Goal: Information Seeking & Learning: Learn about a topic

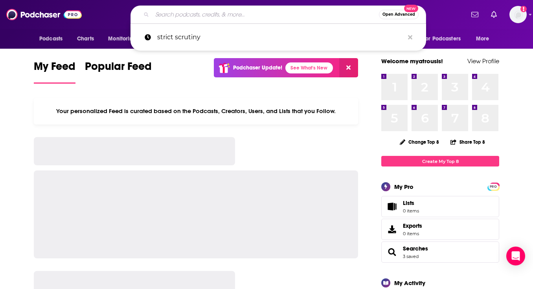
click at [221, 17] on input "Search podcasts, credits, & more..." at bounding box center [265, 14] width 227 height 13
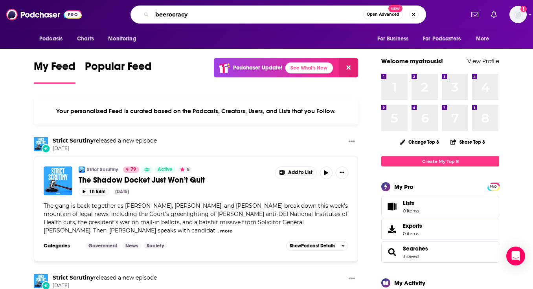
type input "beerocracy"
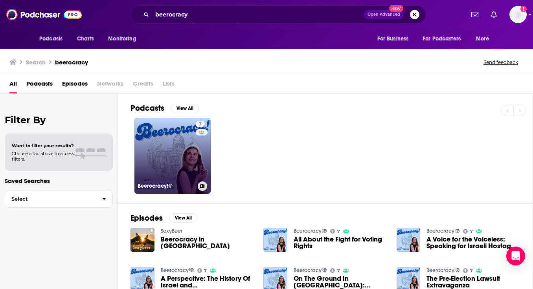
click at [176, 139] on link "7 Beerocracy!®" at bounding box center [172, 156] width 76 height 76
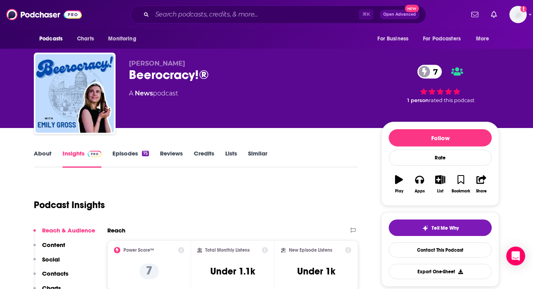
click at [82, 156] on link "Insights" at bounding box center [81, 159] width 39 height 18
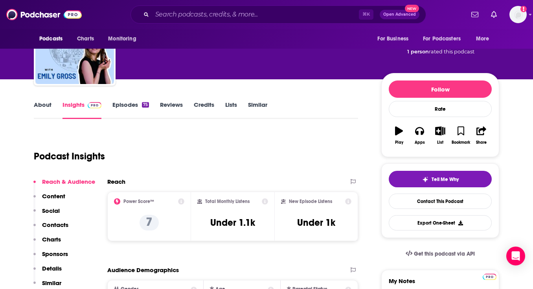
scroll to position [50, 0]
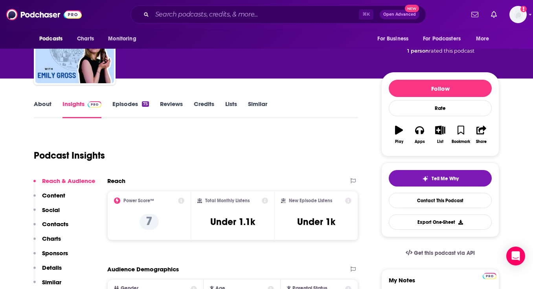
click at [44, 111] on link "About" at bounding box center [43, 109] width 18 height 18
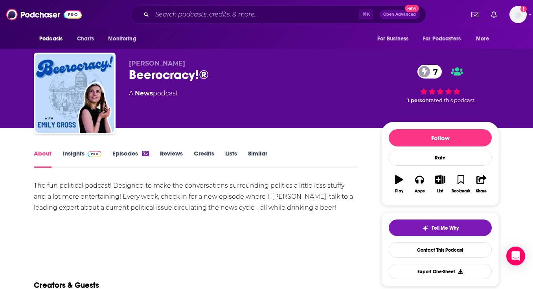
click at [78, 149] on div "About Insights Episodes 75 Reviews Credits Lists Similar" at bounding box center [196, 158] width 324 height 19
click at [78, 152] on link "Insights" at bounding box center [81, 159] width 39 height 18
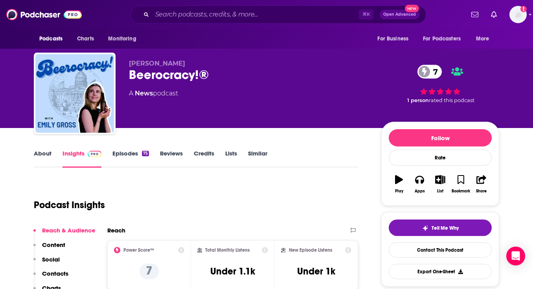
click at [52, 240] on button "Reach & Audience" at bounding box center [64, 234] width 62 height 15
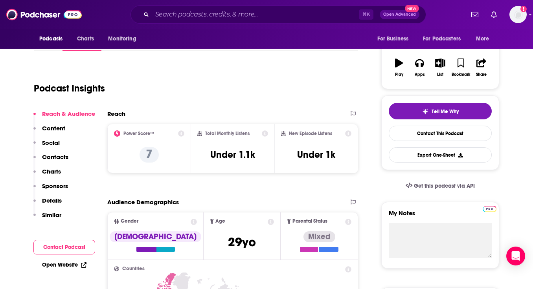
scroll to position [117, 0]
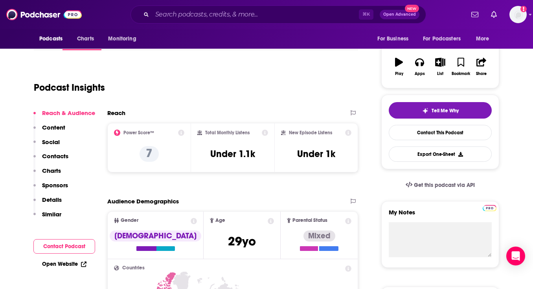
click at [61, 128] on p "Content" at bounding box center [53, 127] width 23 height 7
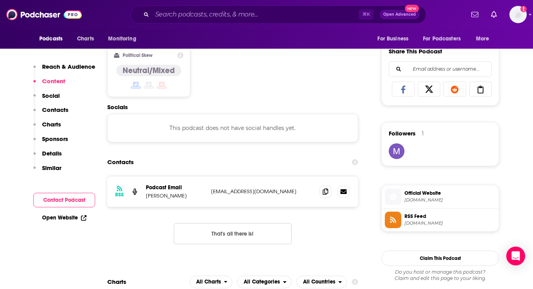
scroll to position [491, 0]
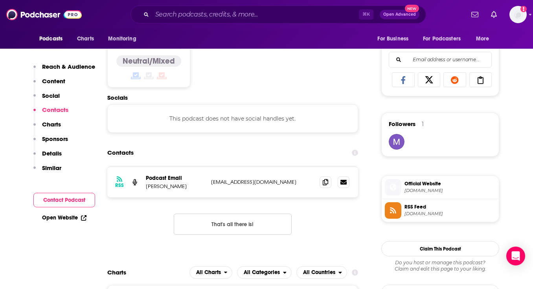
click at [57, 123] on p "Charts" at bounding box center [51, 124] width 19 height 7
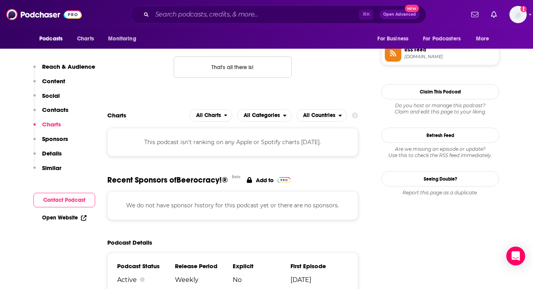
scroll to position [649, 0]
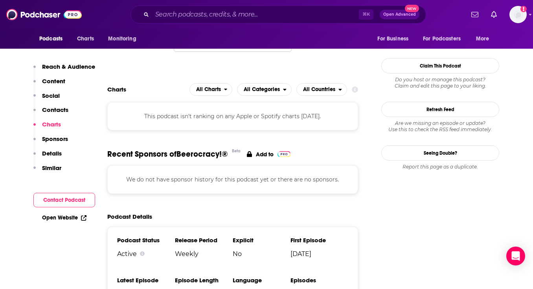
click at [53, 158] on button "Details" at bounding box center [47, 157] width 28 height 15
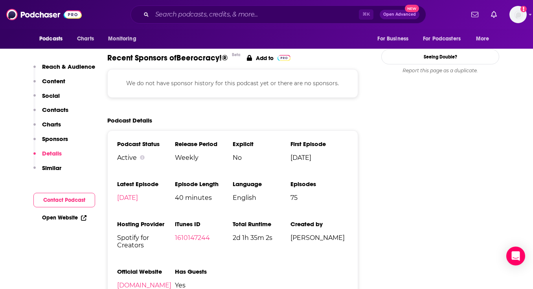
scroll to position [778, 0]
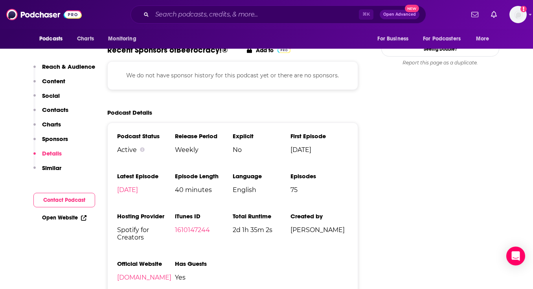
click at [51, 171] on p "Similar" at bounding box center [51, 167] width 19 height 7
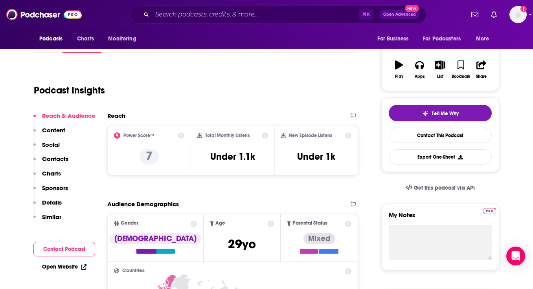
scroll to position [76, 0]
